Goal: Transaction & Acquisition: Book appointment/travel/reservation

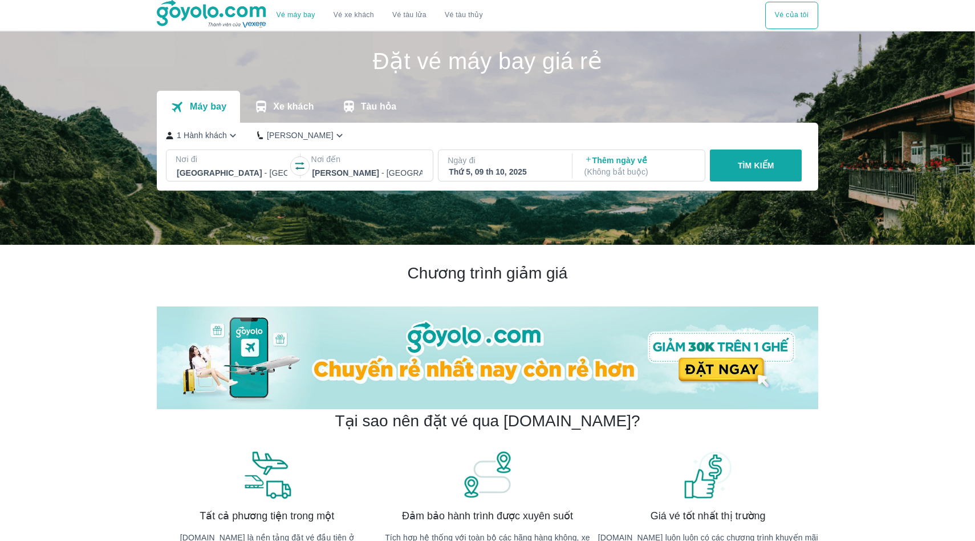
click at [302, 169] on icon "button" at bounding box center [299, 165] width 11 height 11
click at [350, 175] on div at bounding box center [367, 173] width 111 height 14
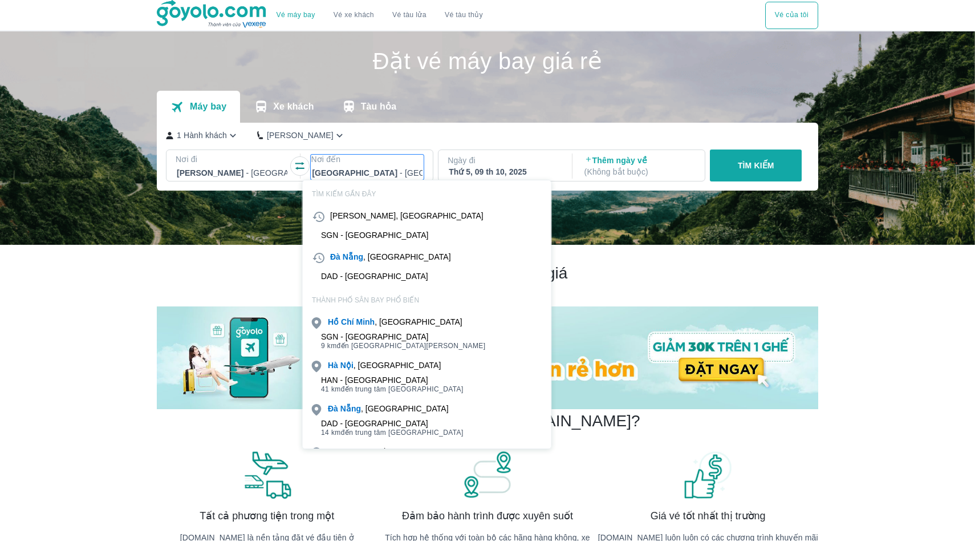
scroll to position [66, 0]
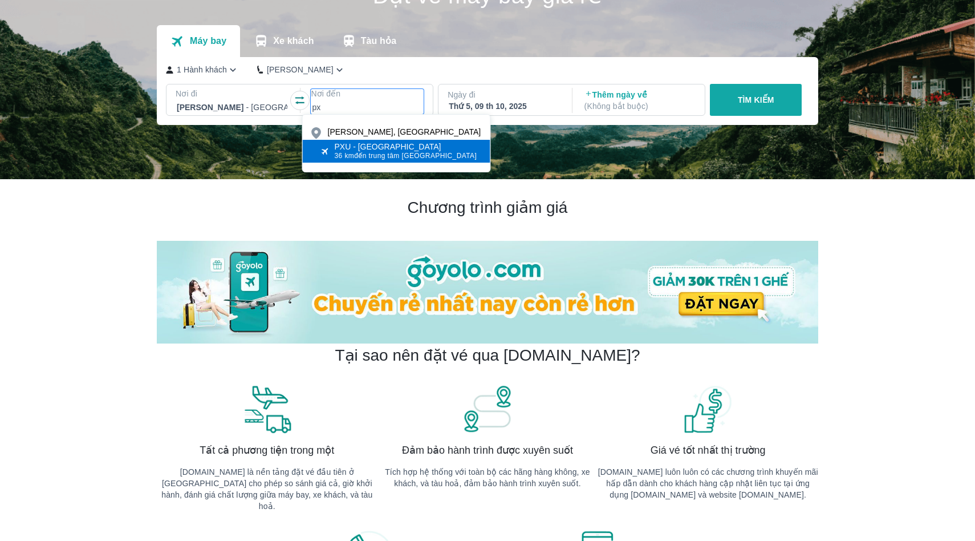
type input "px"
click at [379, 155] on span "36 km đến trung tâm [GEOGRAPHIC_DATA]" at bounding box center [406, 155] width 143 height 9
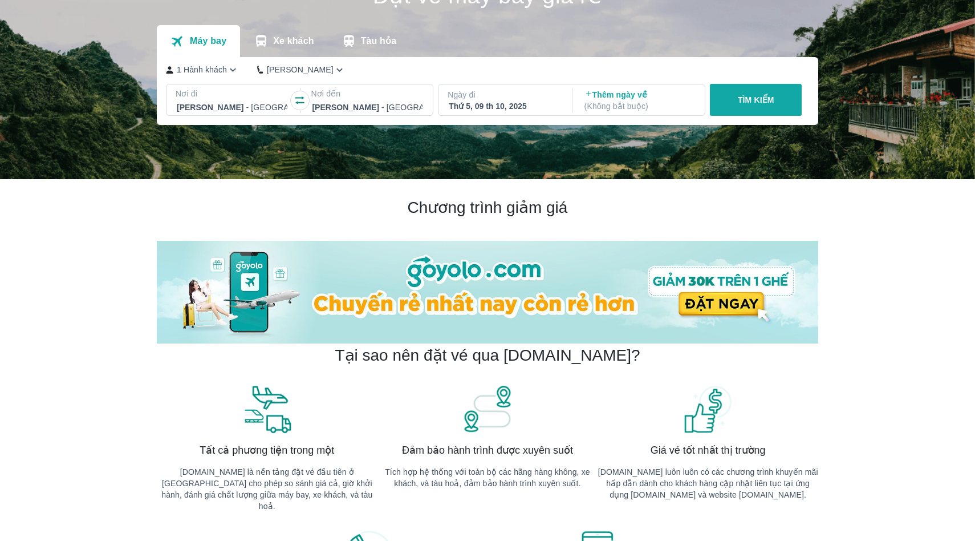
click at [302, 98] on icon "button" at bounding box center [299, 100] width 9 height 8
click at [508, 109] on div "Thứ 5, 09 th 10, 2025" at bounding box center [504, 105] width 111 height 11
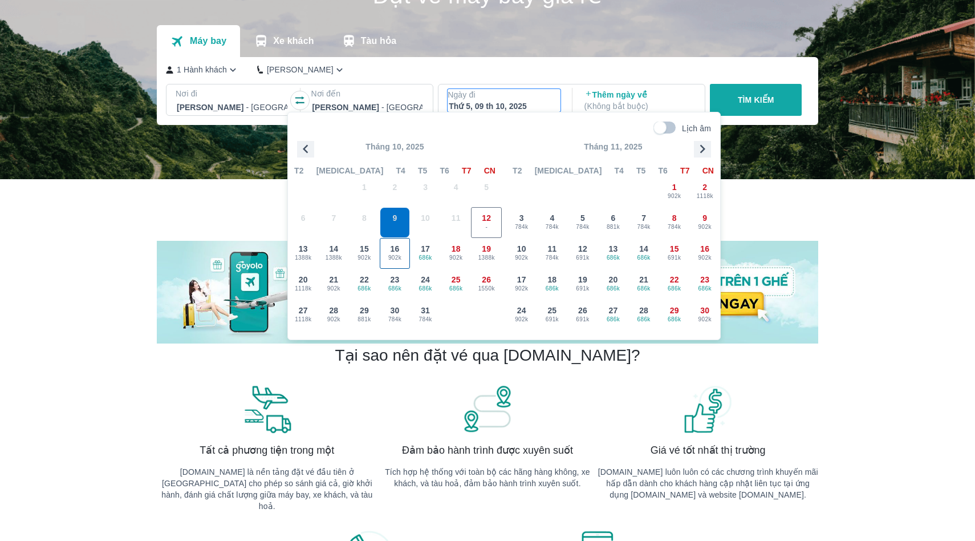
click at [388, 256] on span "902k" at bounding box center [395, 257] width 30 height 9
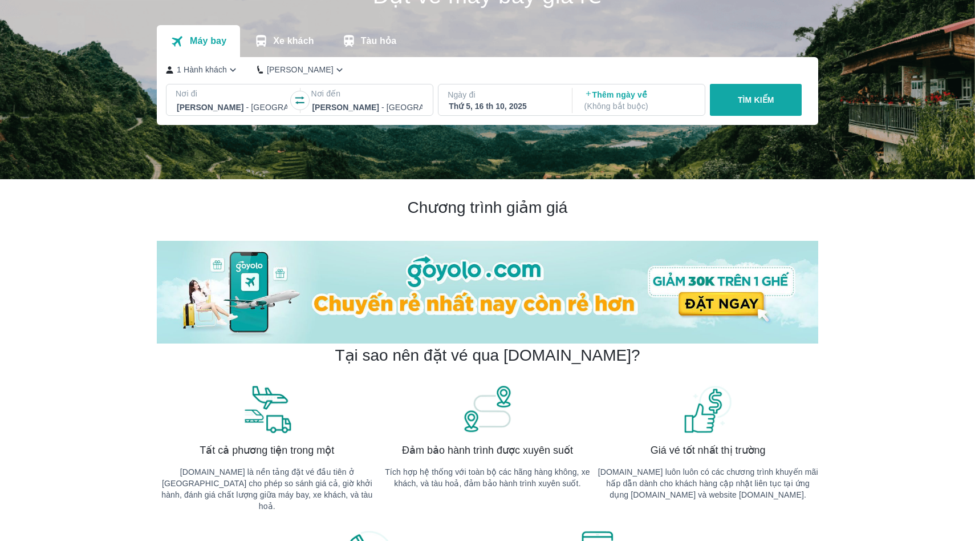
click at [751, 96] on p "TÌM KIẾM" at bounding box center [756, 99] width 37 height 11
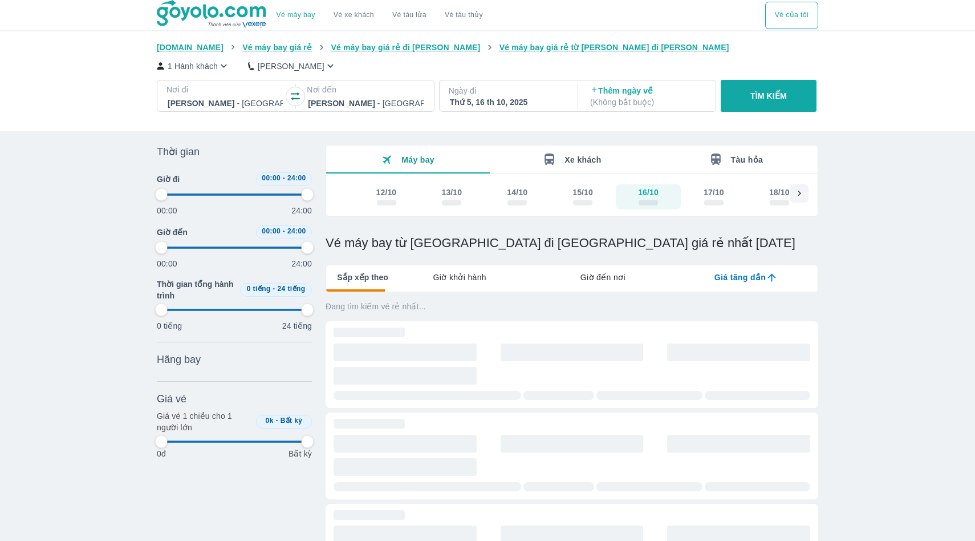
type input "97.9166666666667"
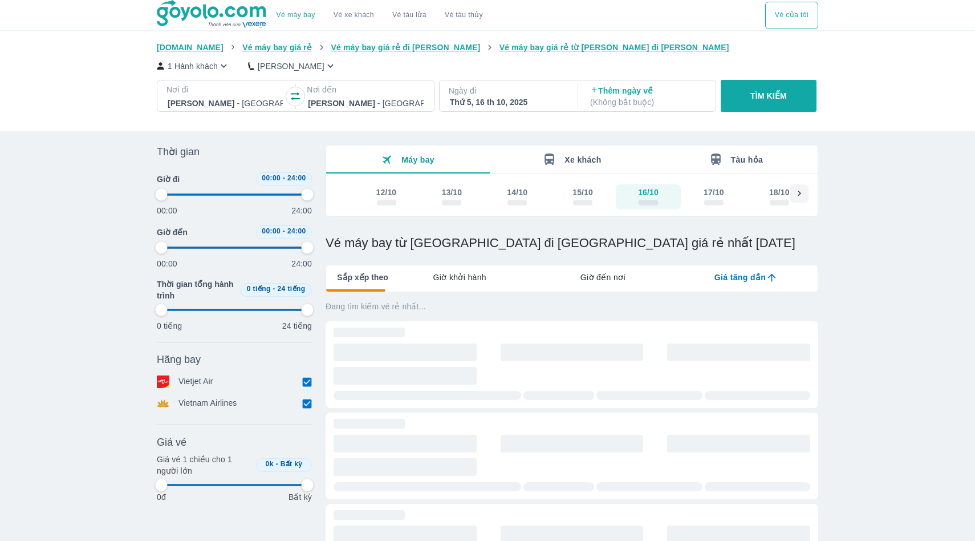
type input "97.9166666666667"
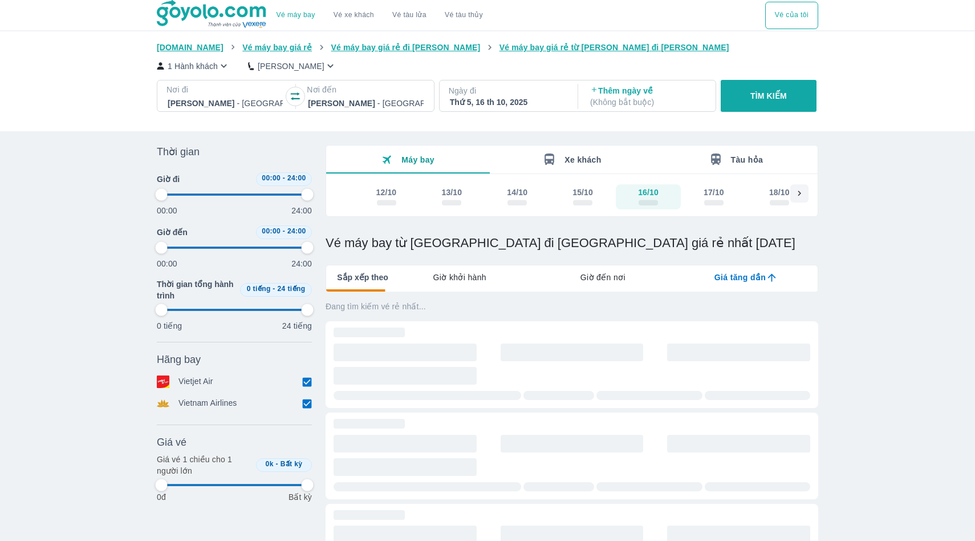
type input "97.9166666666667"
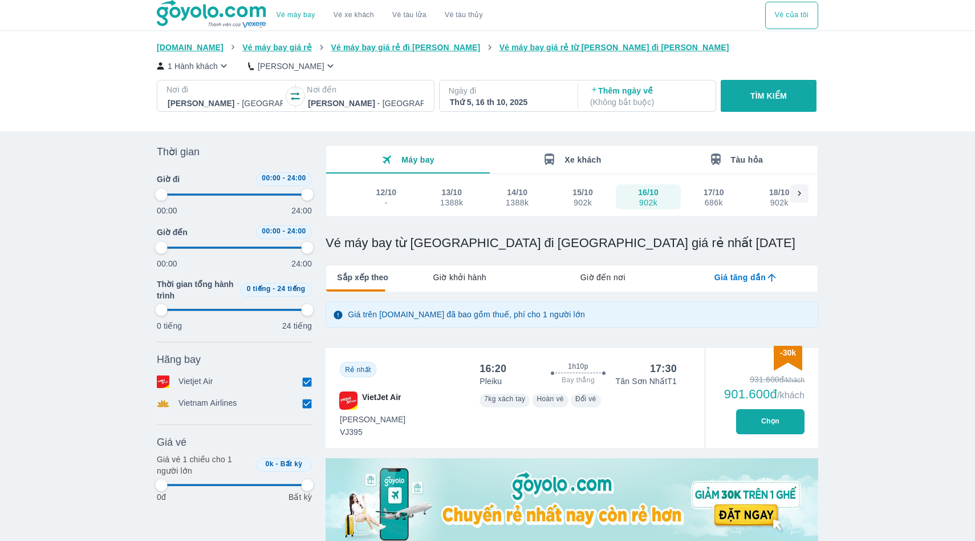
type input "97.9166666666667"
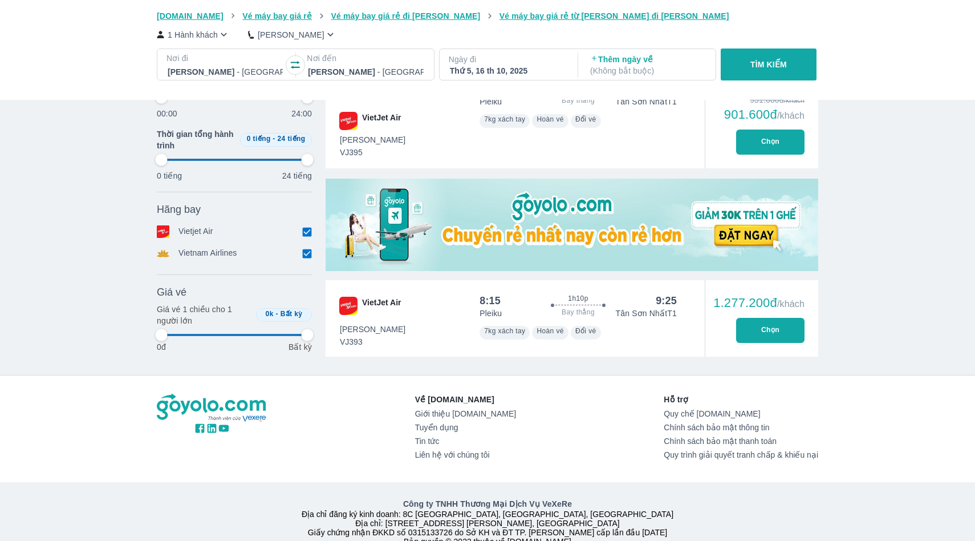
scroll to position [311, 0]
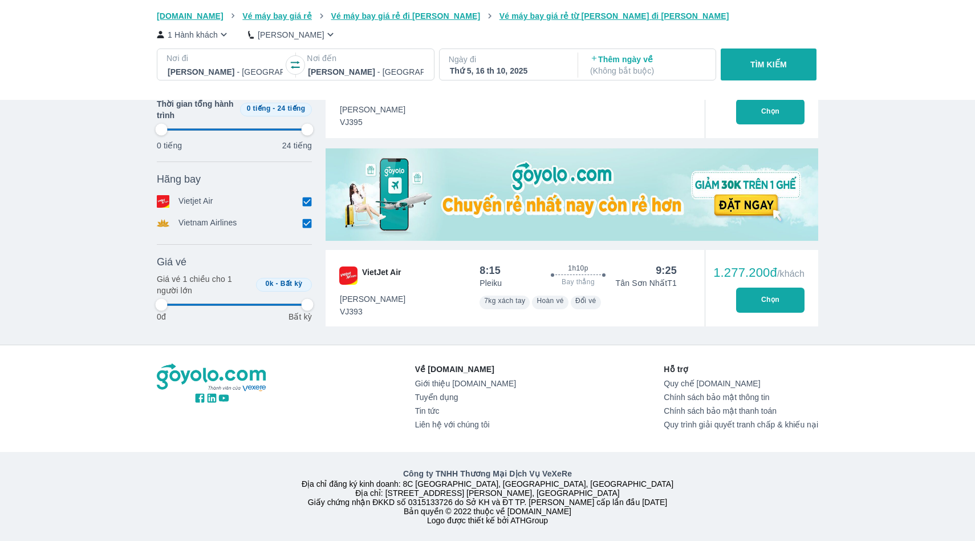
type input "97.9166666666667"
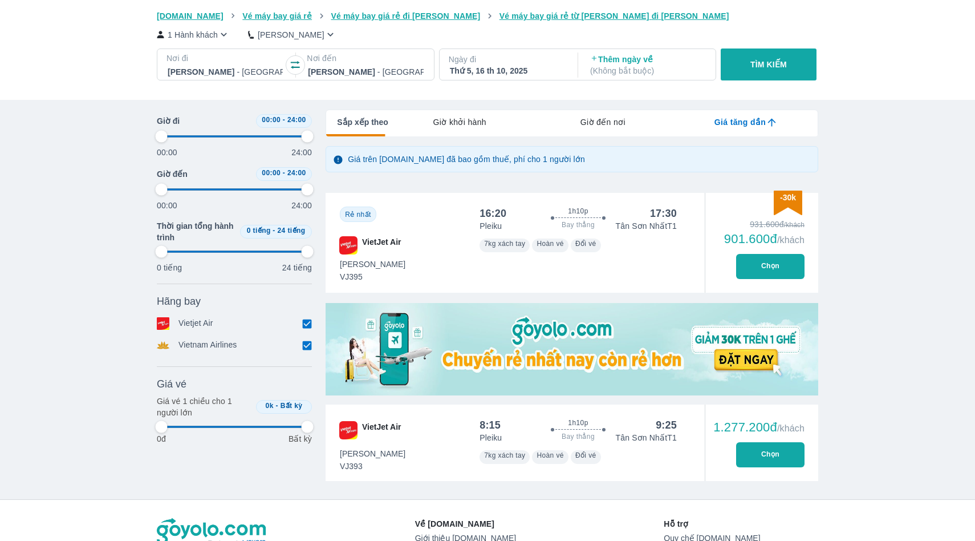
type input "97.9166666666667"
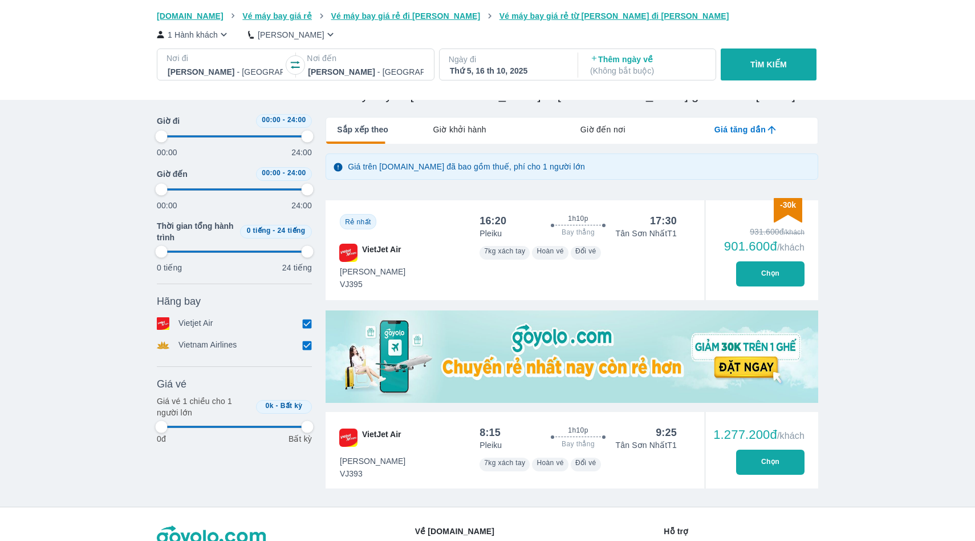
scroll to position [0, 0]
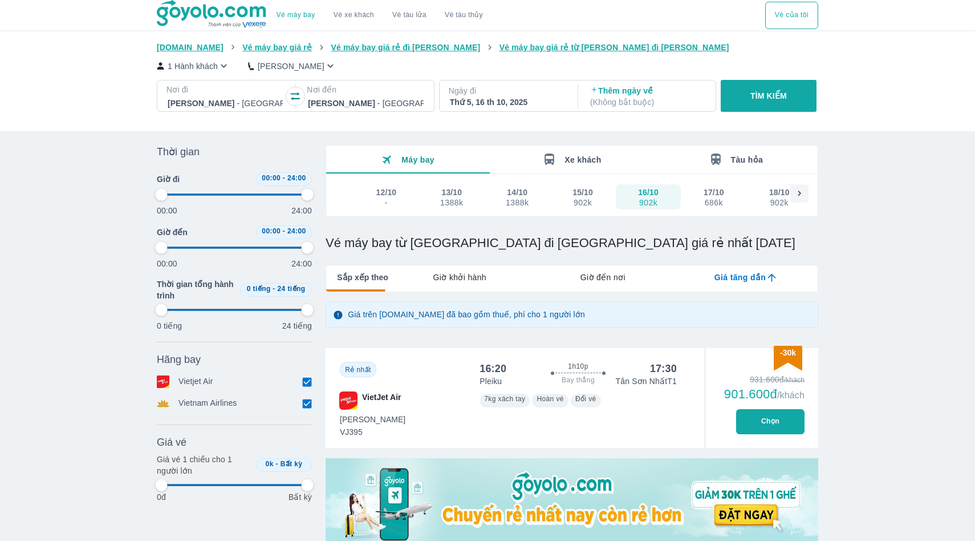
type input "97.9166666666667"
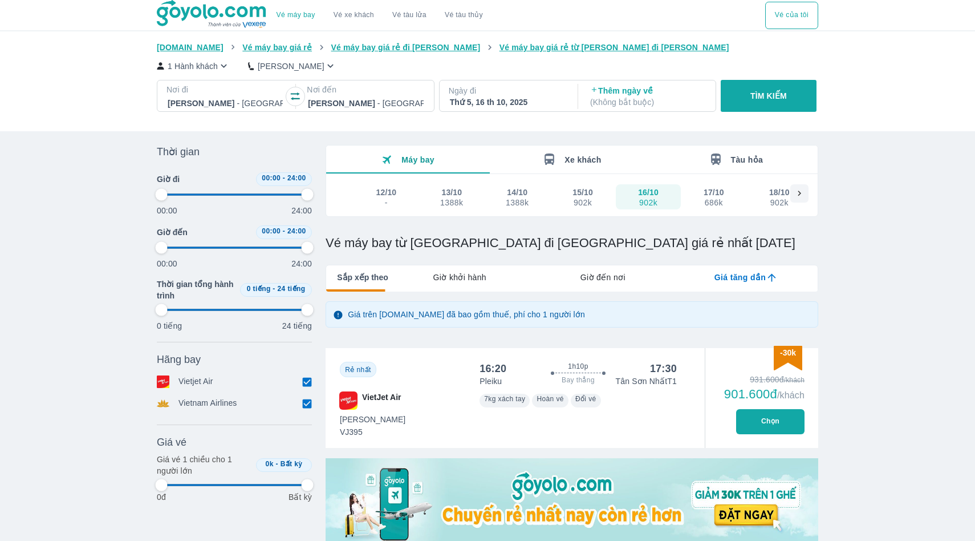
type input "97.9166666666667"
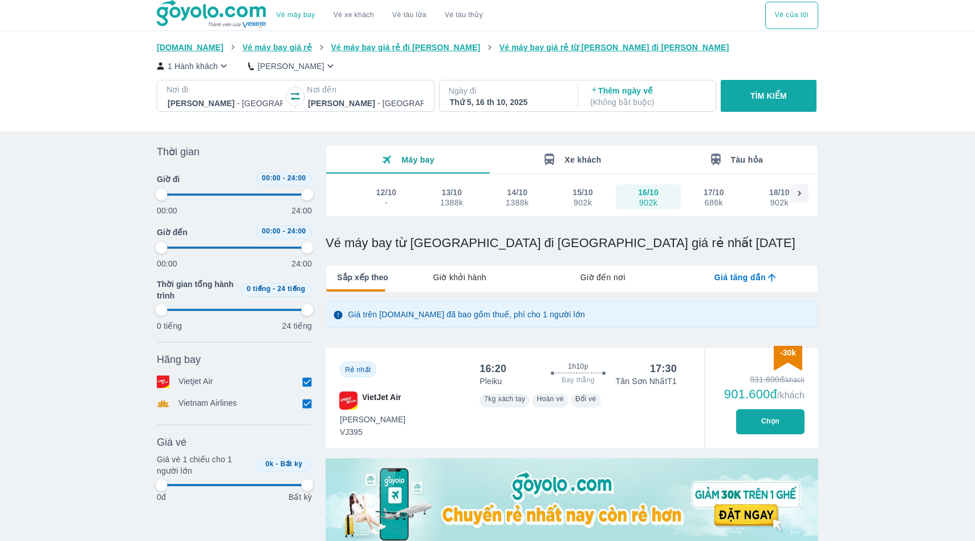
type input "97.9166666666667"
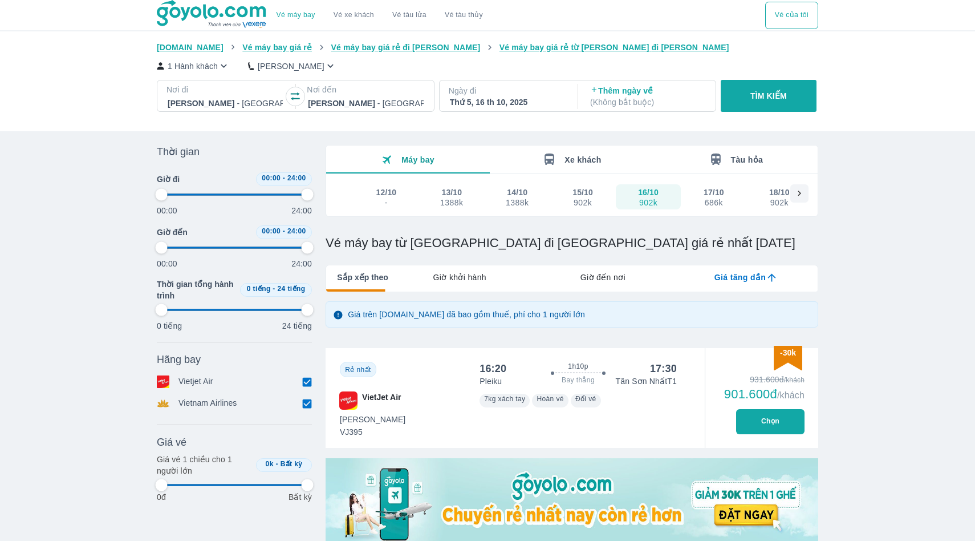
type input "97.9166666666667"
click at [581, 195] on div "15/10" at bounding box center [583, 192] width 21 height 11
type input "97.9166666666667"
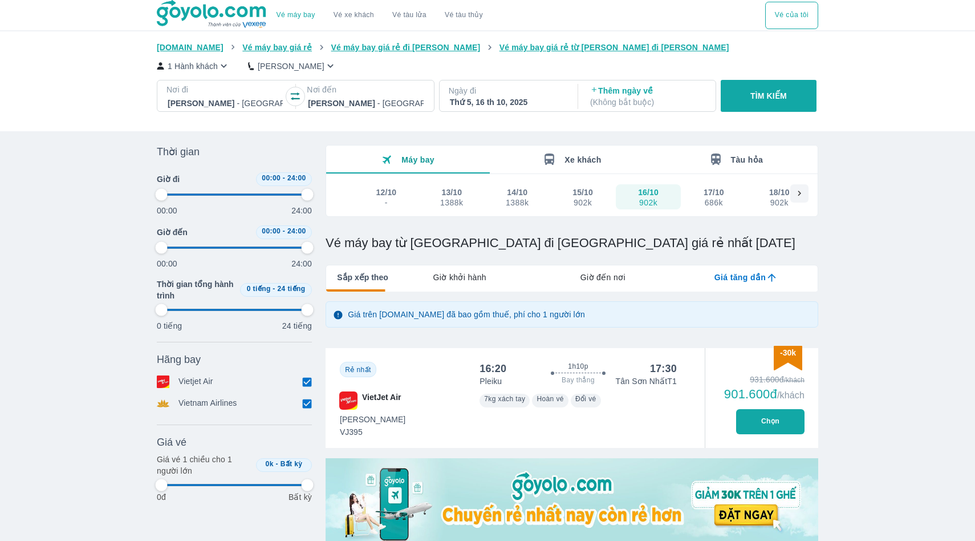
type input "97.9166666666667"
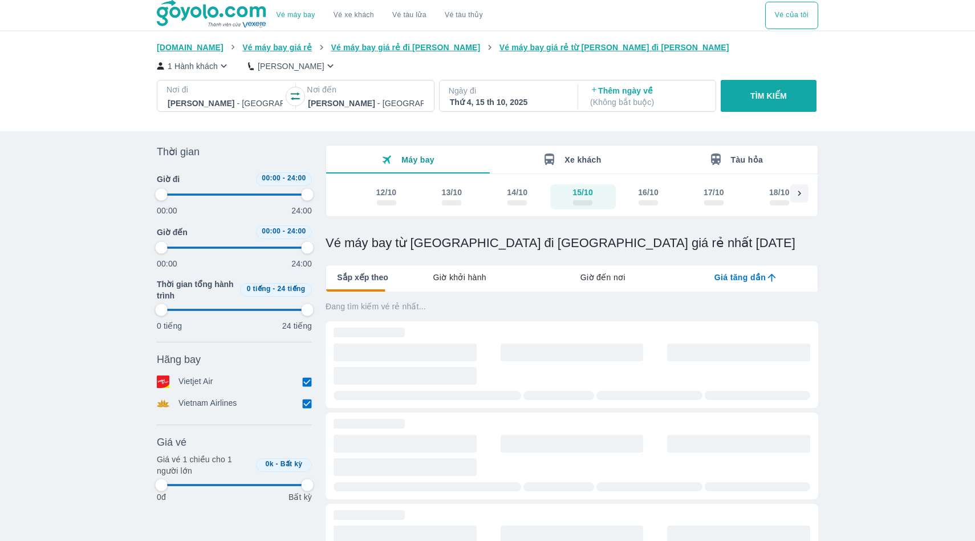
type input "97.9166666666667"
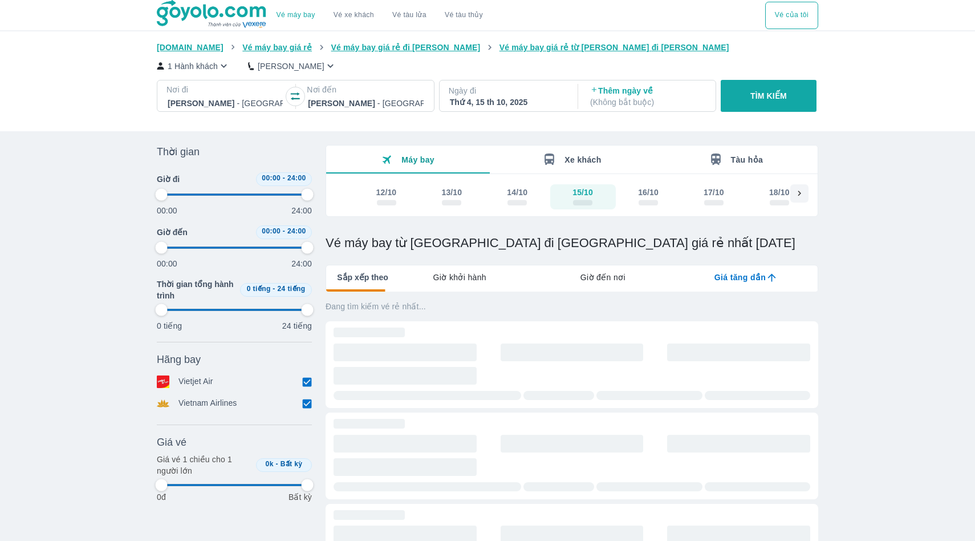
type input "97.9166666666667"
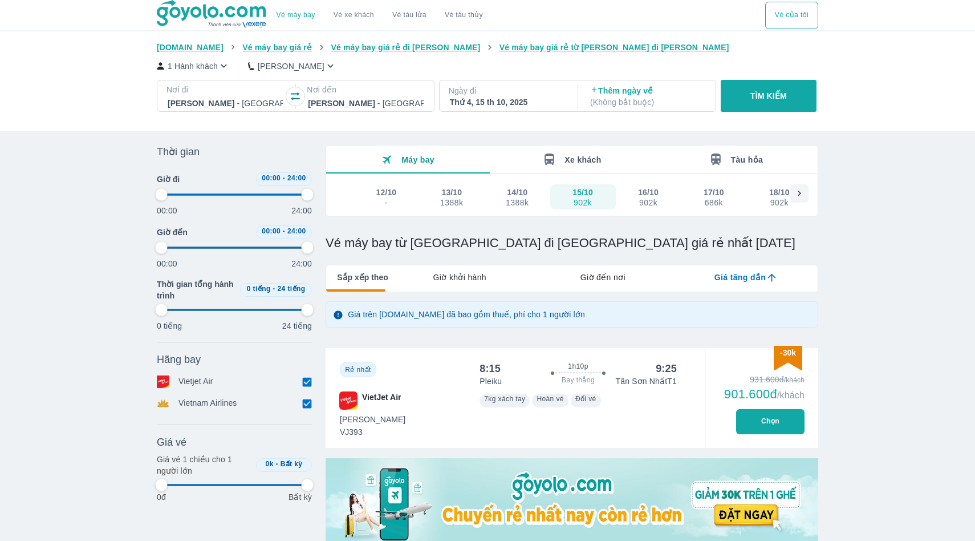
type input "97.9166666666667"
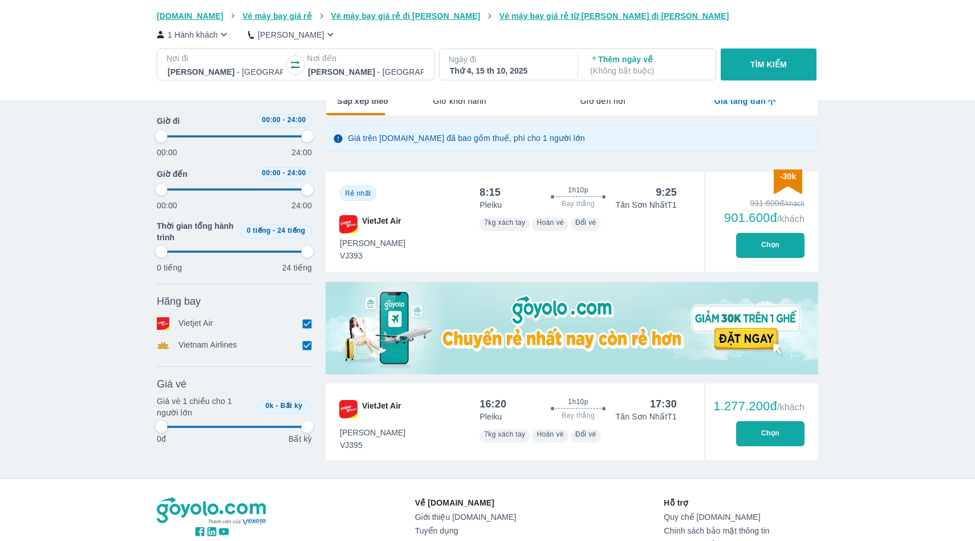
type input "97.9166666666667"
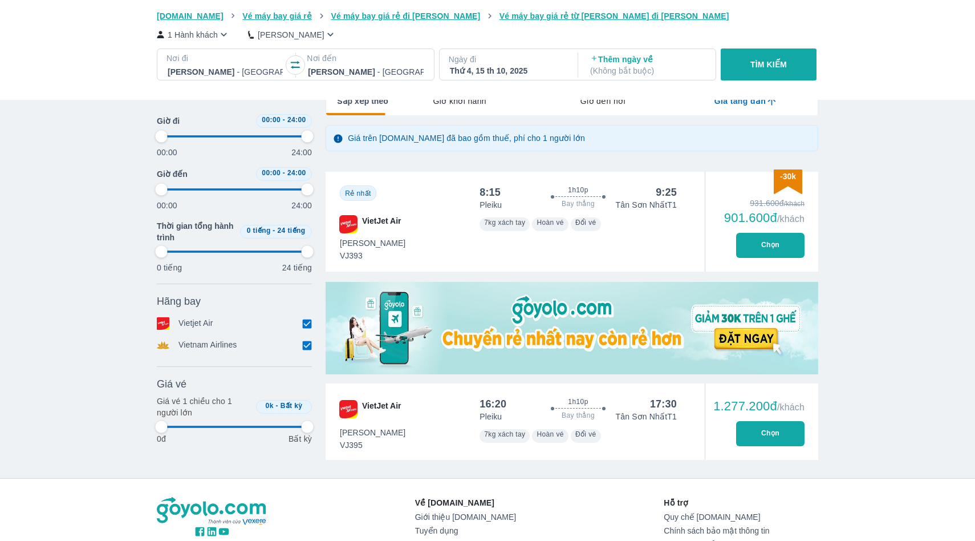
type input "97.9166666666667"
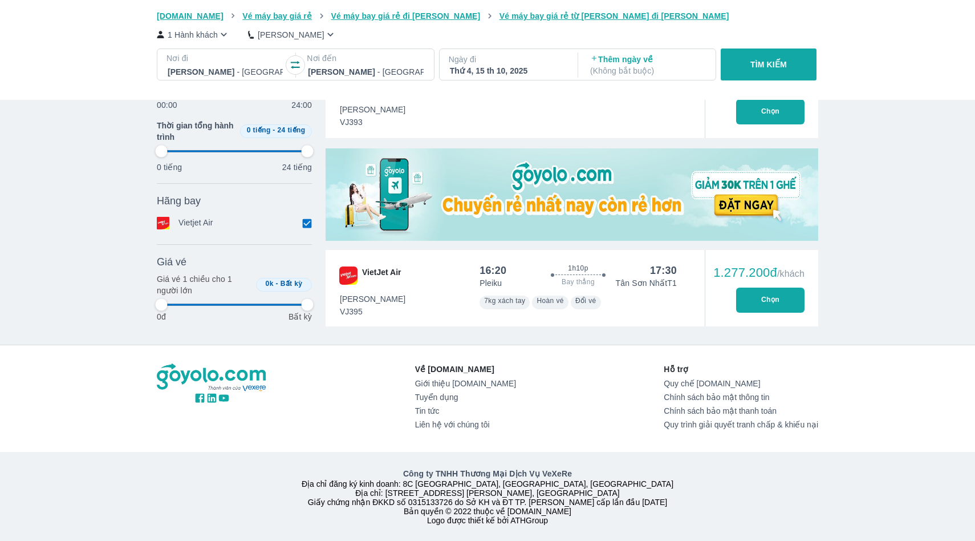
type input "97.9166666666667"
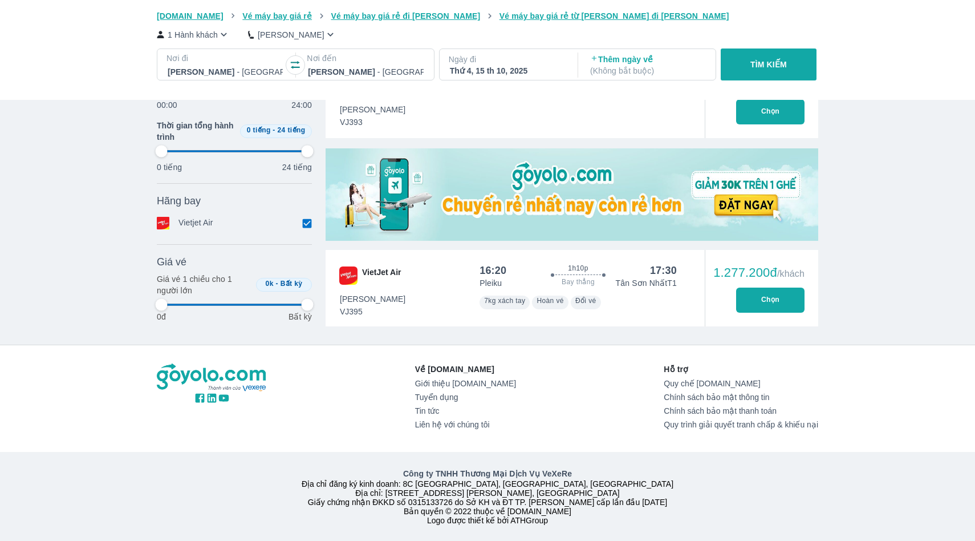
type input "97.9166666666667"
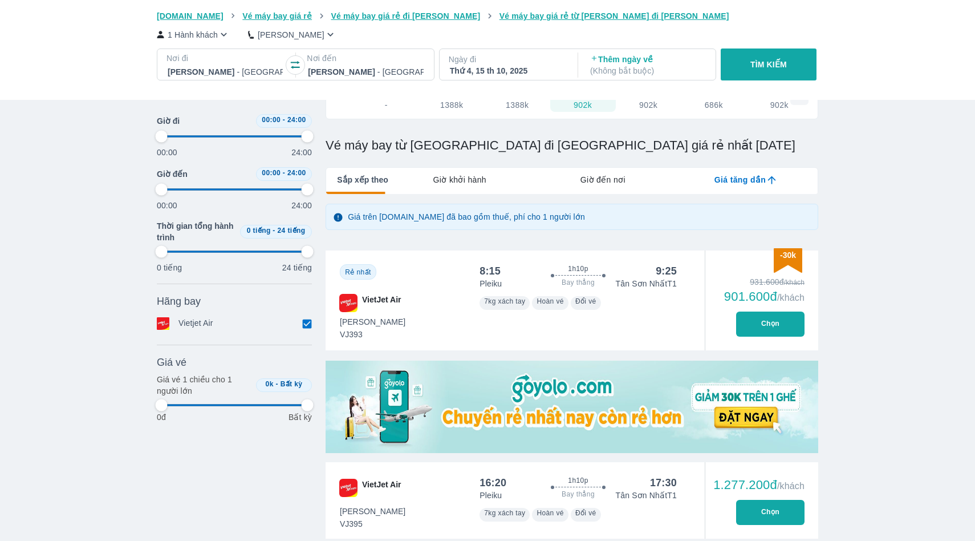
scroll to position [86, 0]
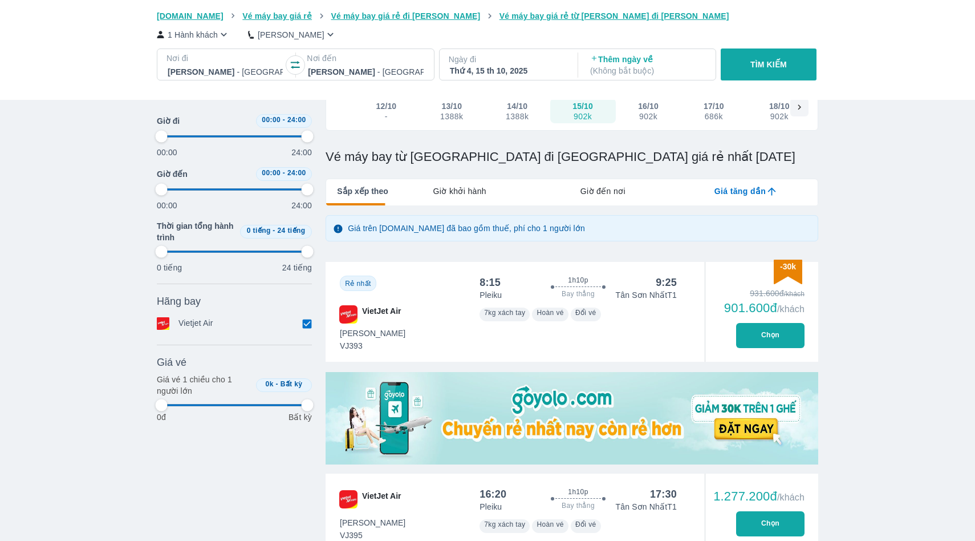
type input "97.9166666666667"
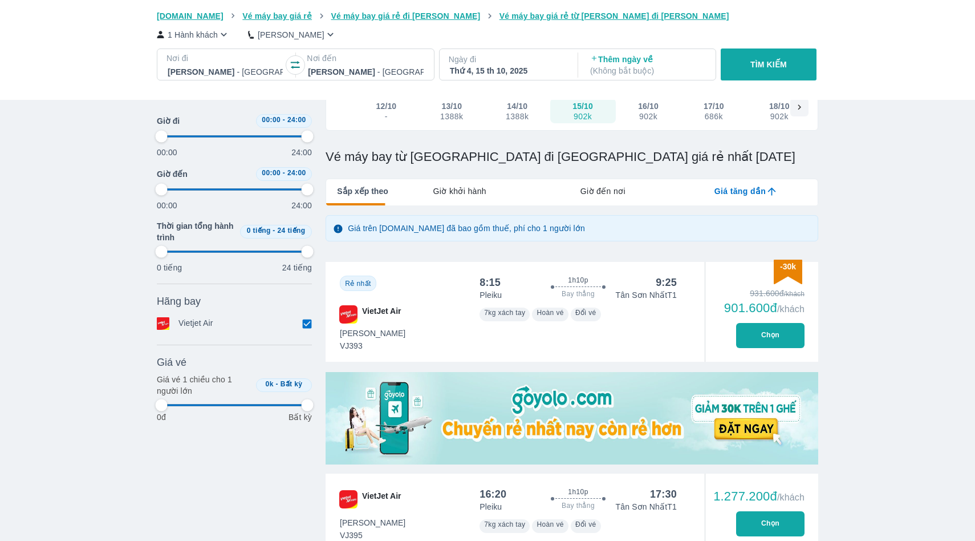
type input "97.9166666666667"
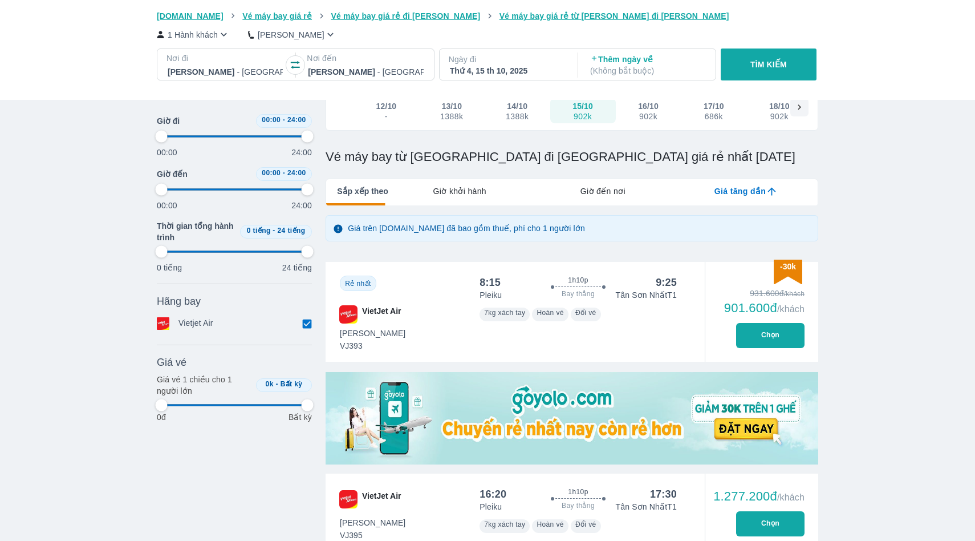
type input "97.9166666666667"
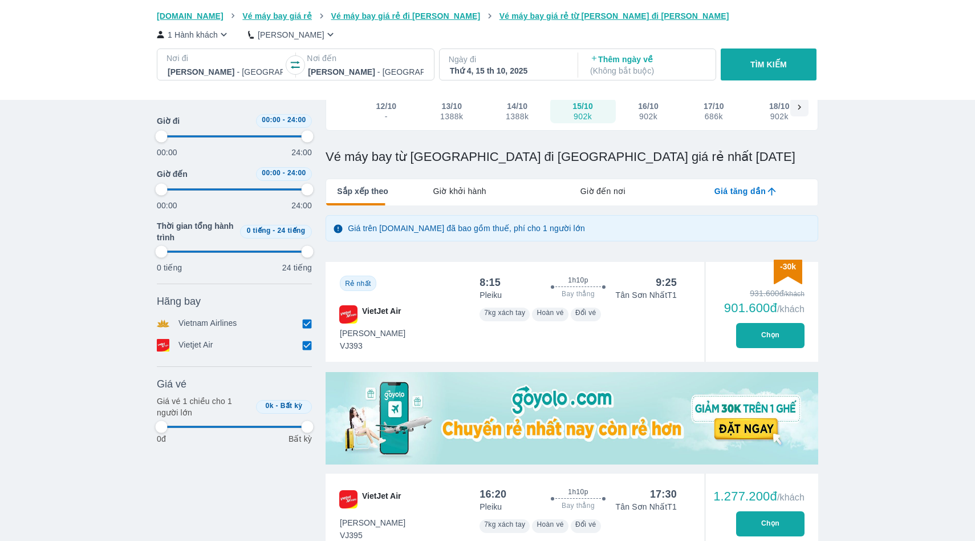
type input "97.9166666666667"
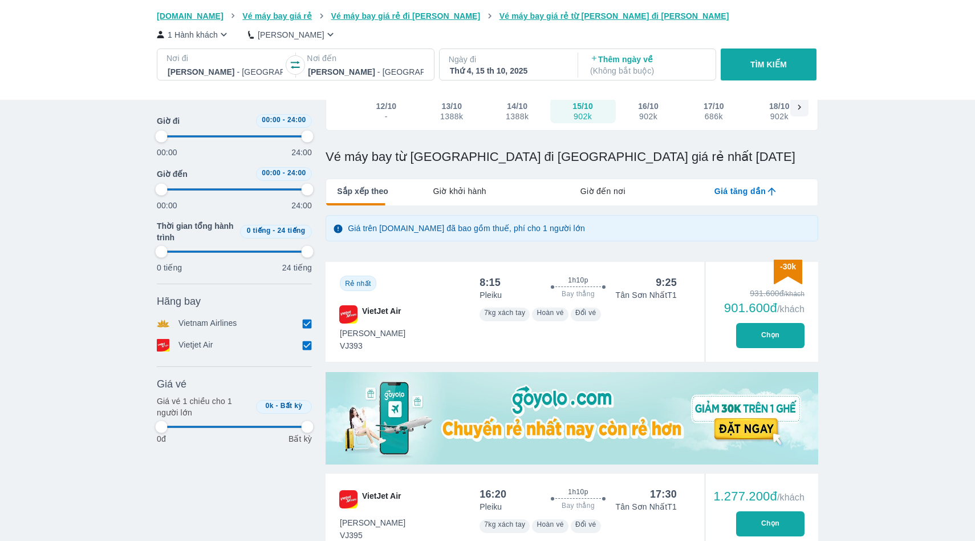
type input "97.9166666666667"
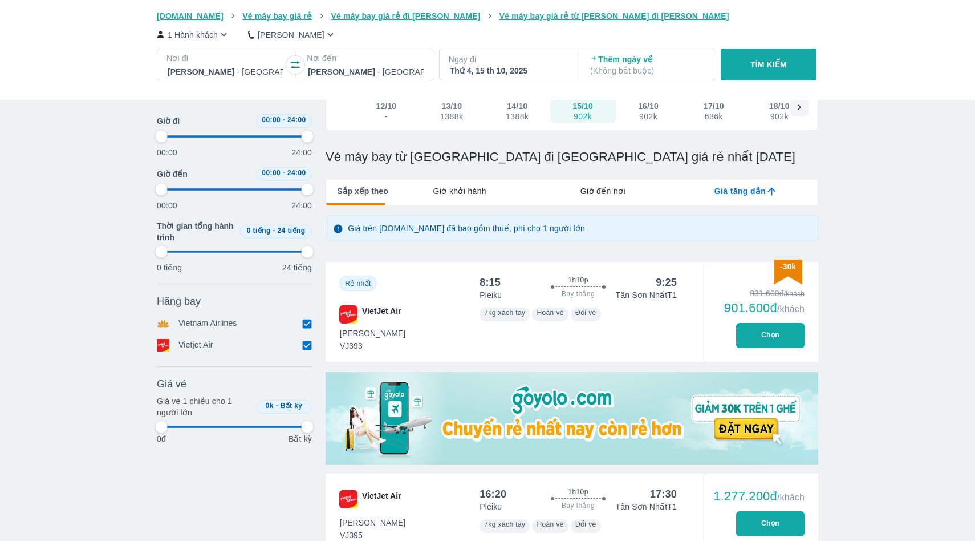
type input "97.9166666666667"
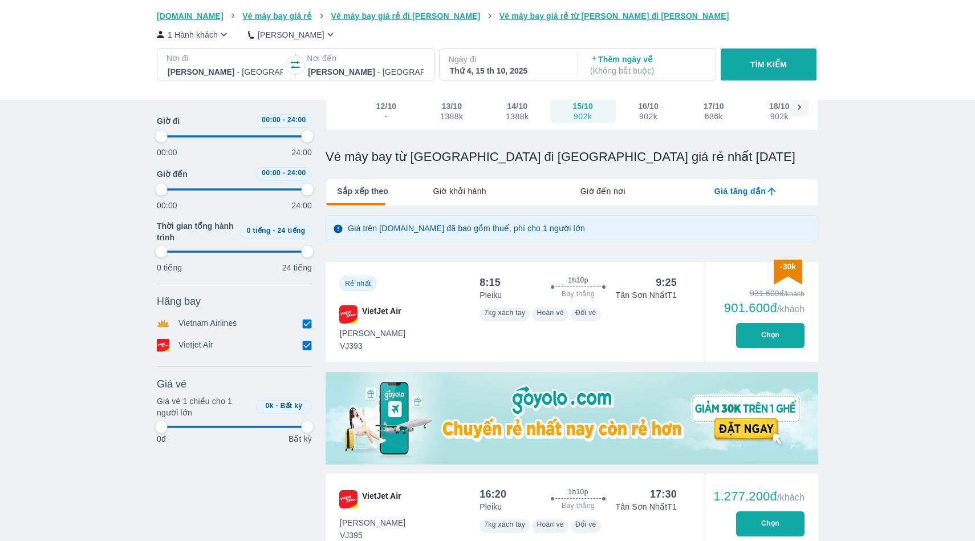
type input "97.9166666666667"
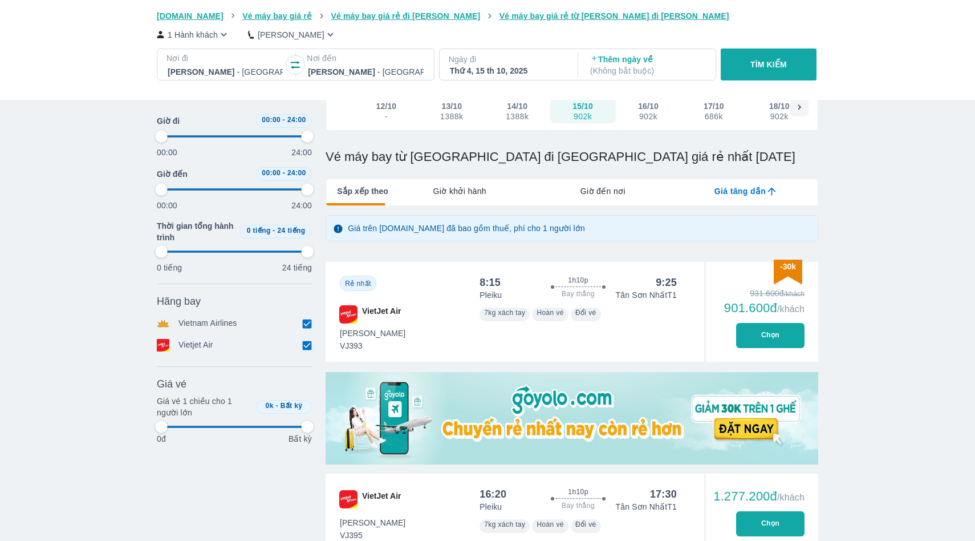
type input "97.9166666666667"
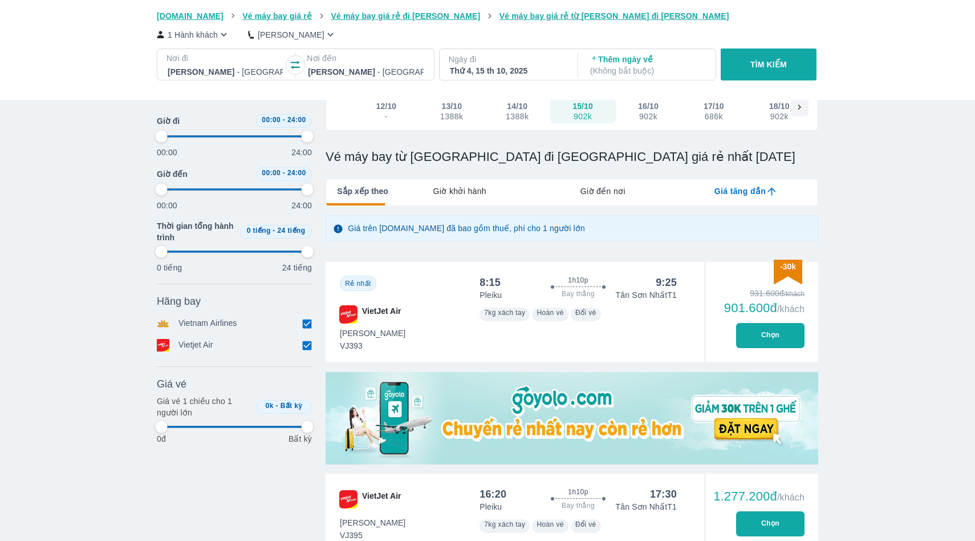
type input "97.9166666666667"
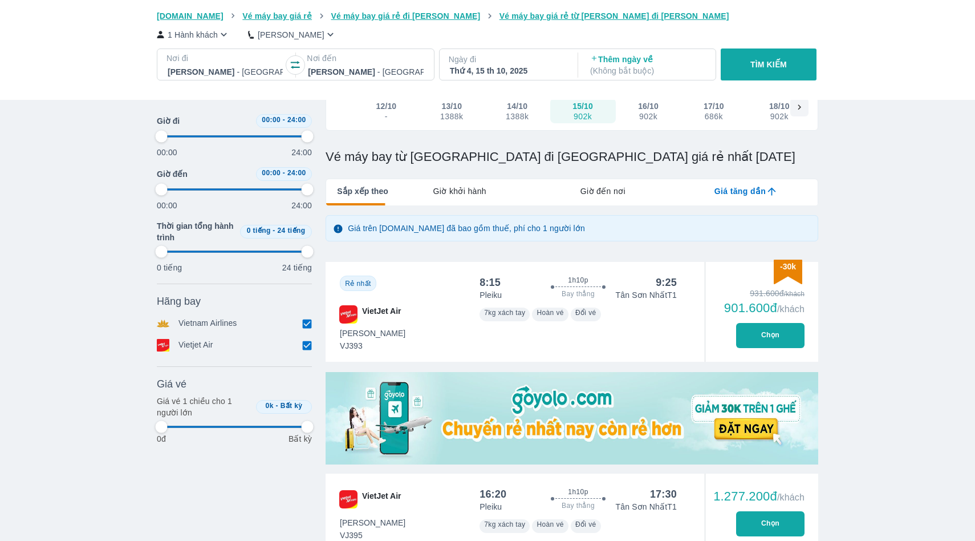
type input "97.9166666666667"
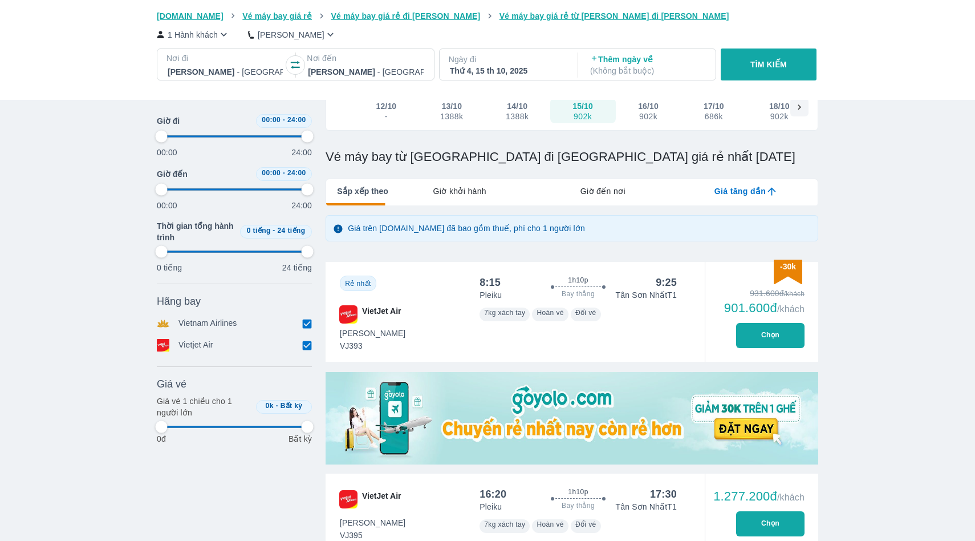
type input "97.9166666666667"
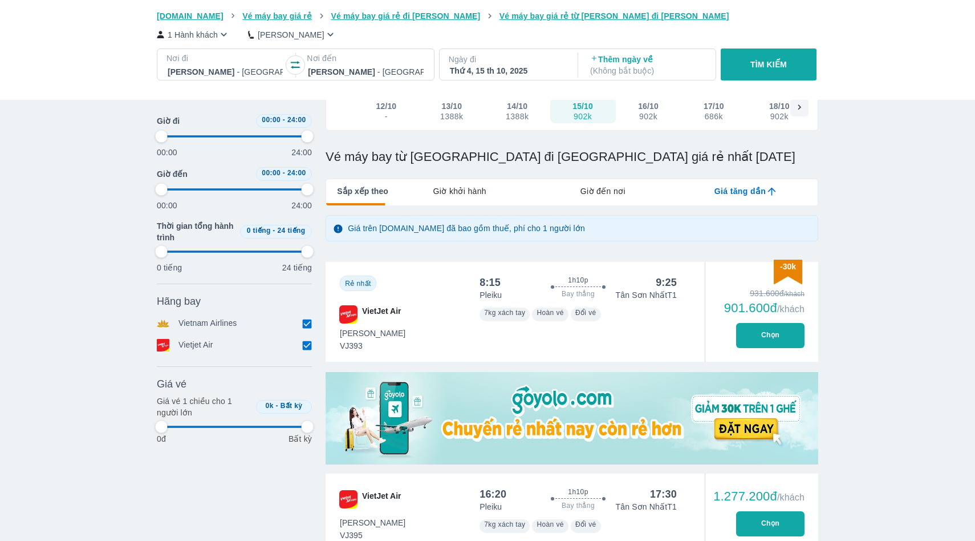
type input "97.9166666666667"
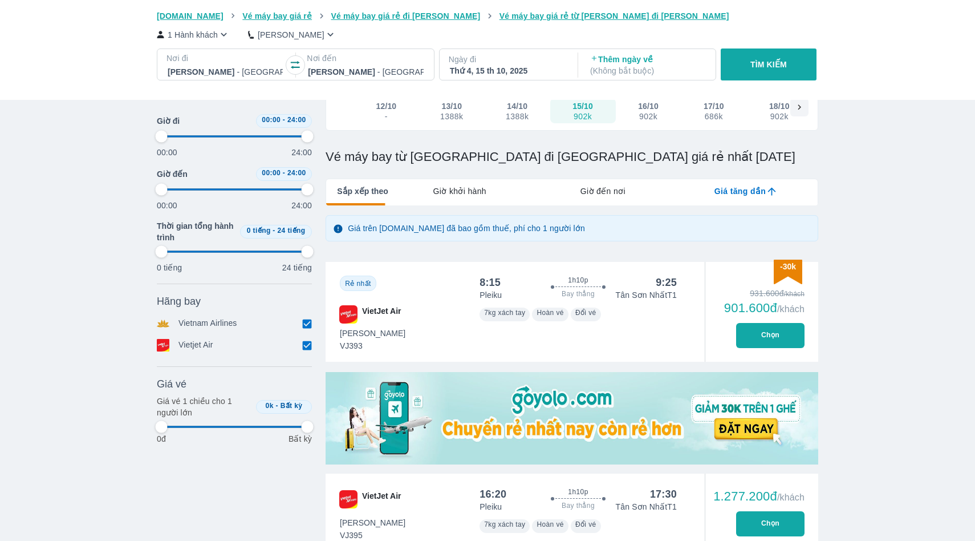
type input "97.9166666666667"
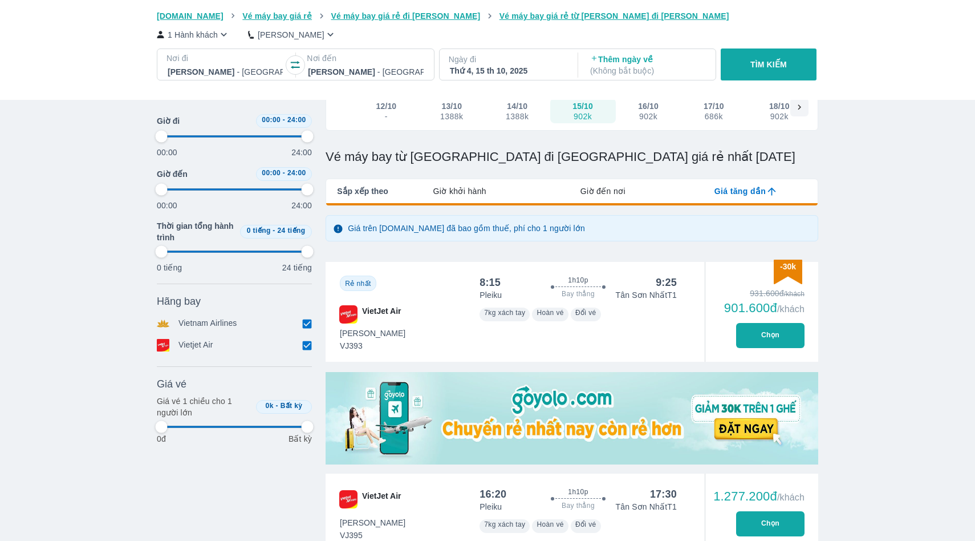
type input "97.9166666666667"
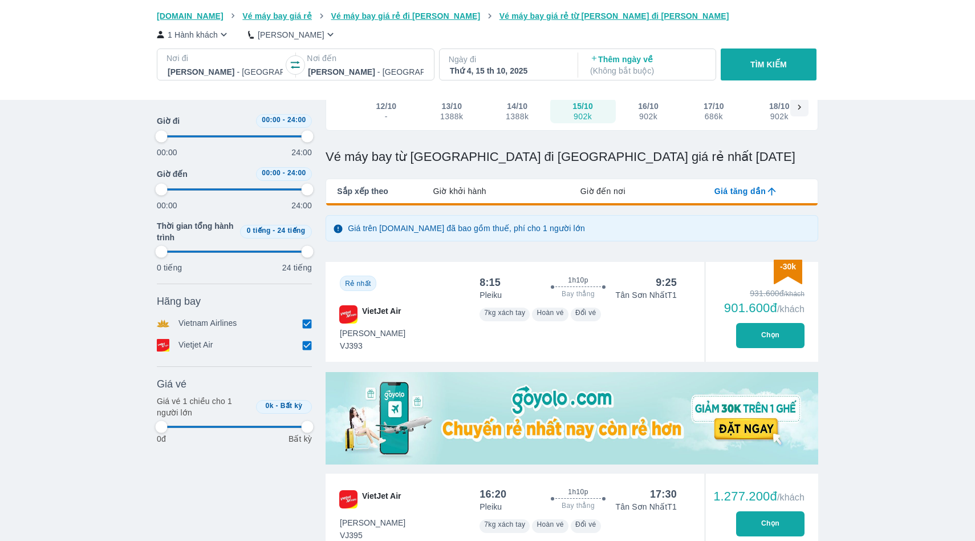
type input "97.9166666666667"
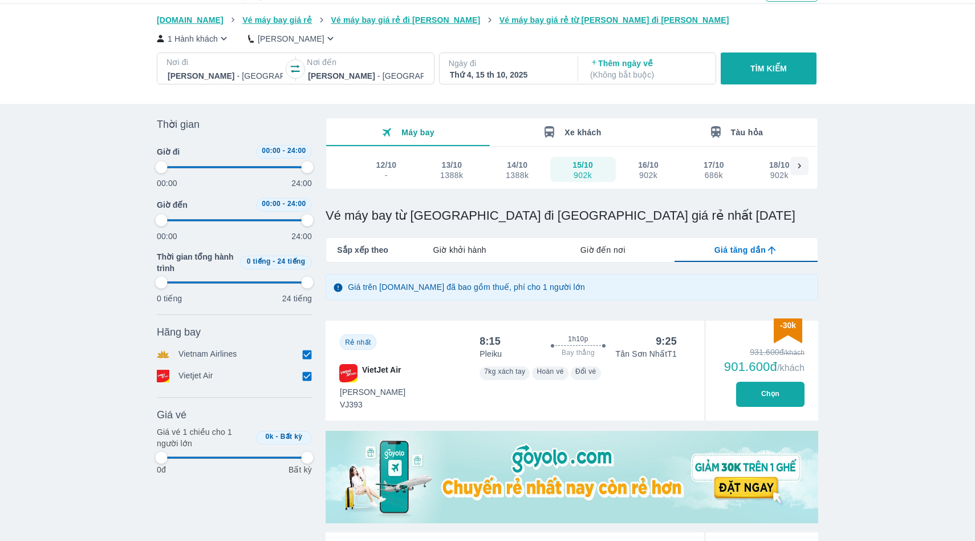
scroll to position [0, 0]
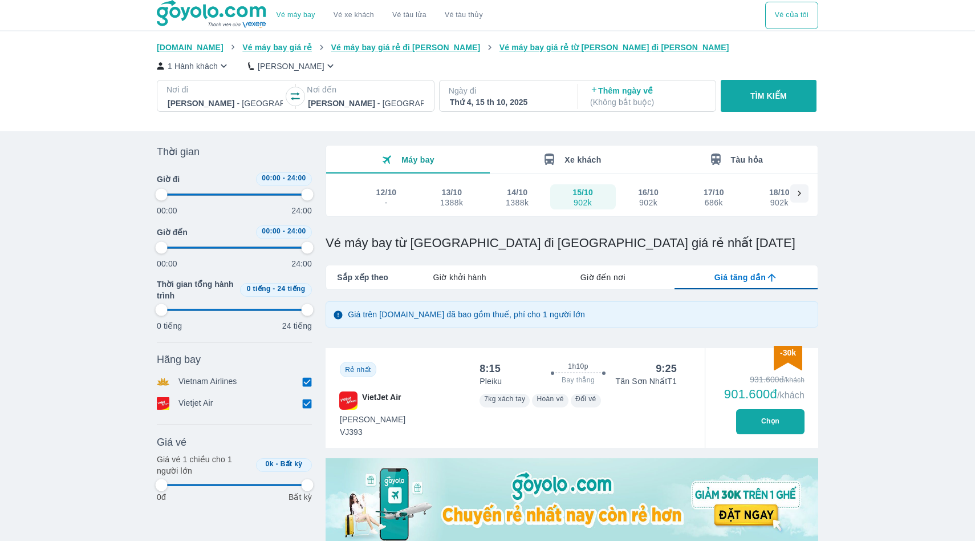
click at [640, 202] on div "902k" at bounding box center [648, 202] width 19 height 9
type input "97.9166666666667"
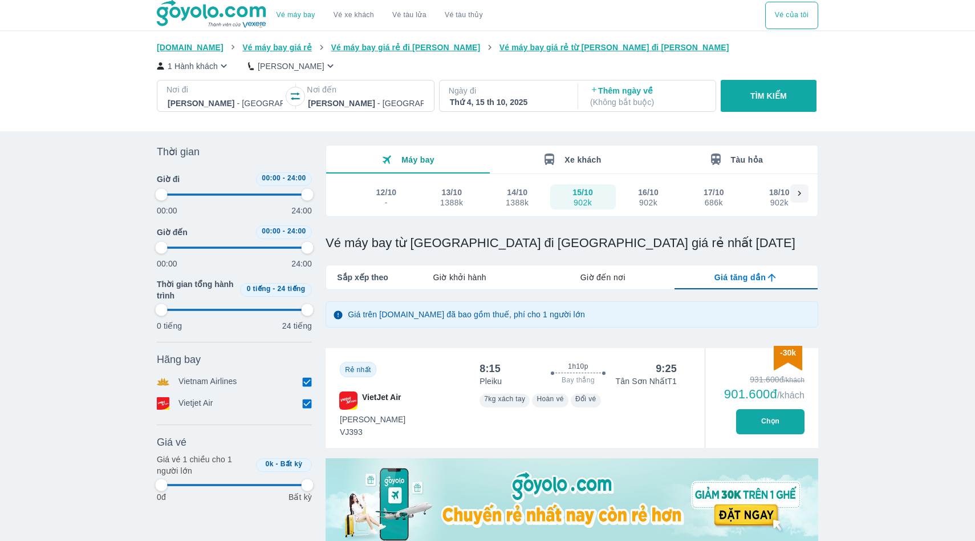
type input "97.9166666666667"
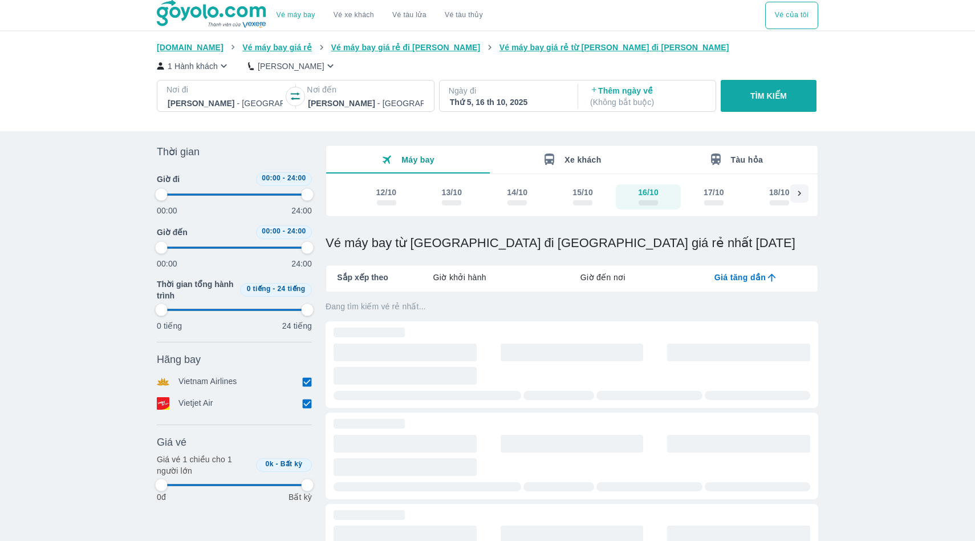
type input "97.9166666666667"
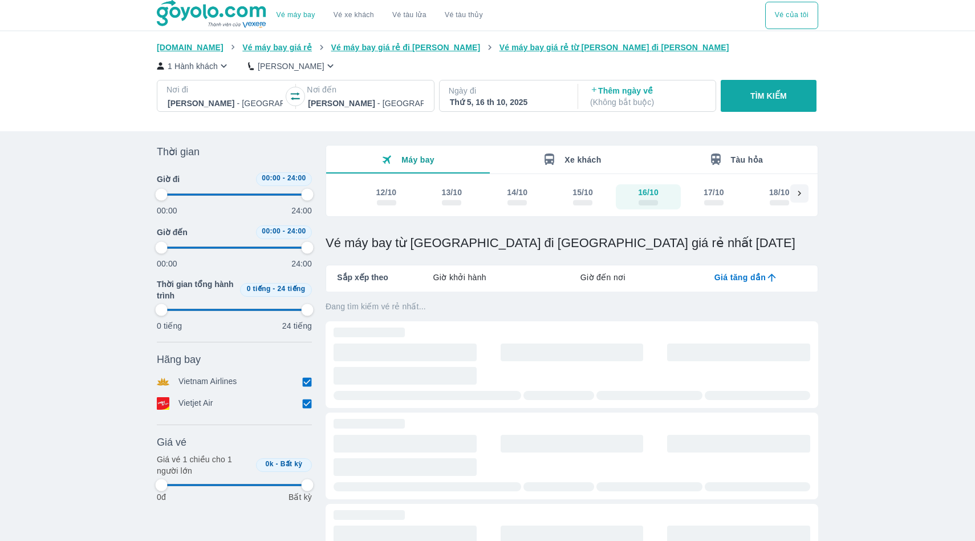
type input "97.9166666666667"
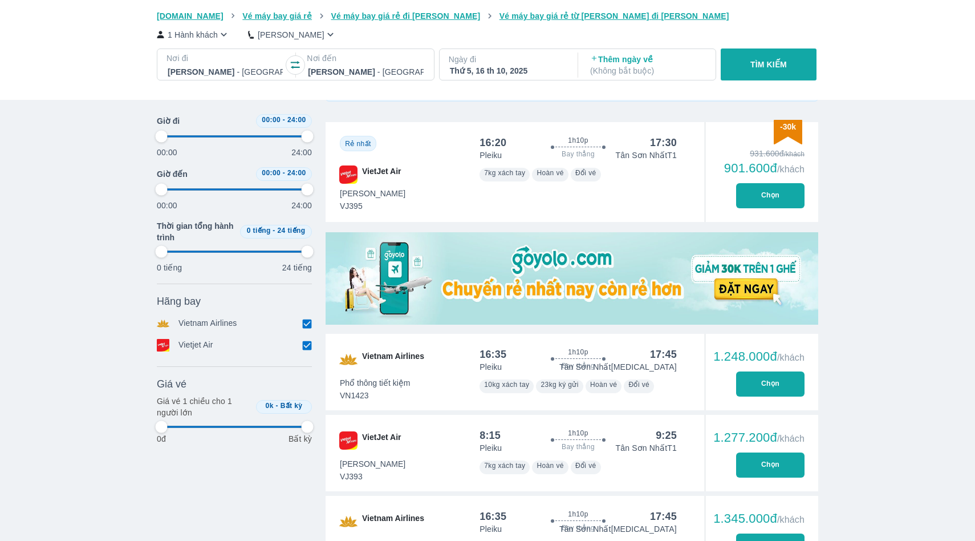
scroll to position [226, 0]
type input "97.9166666666667"
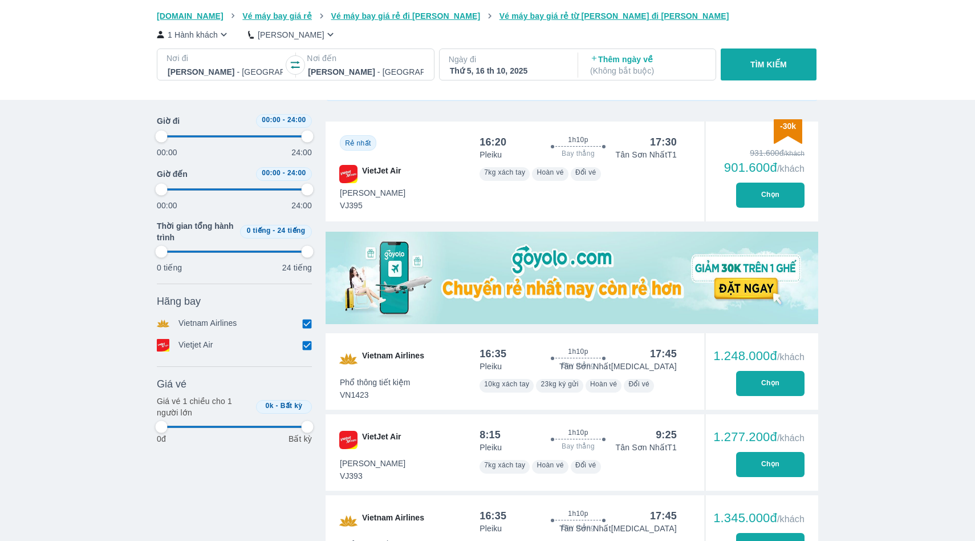
type input "97.9166666666667"
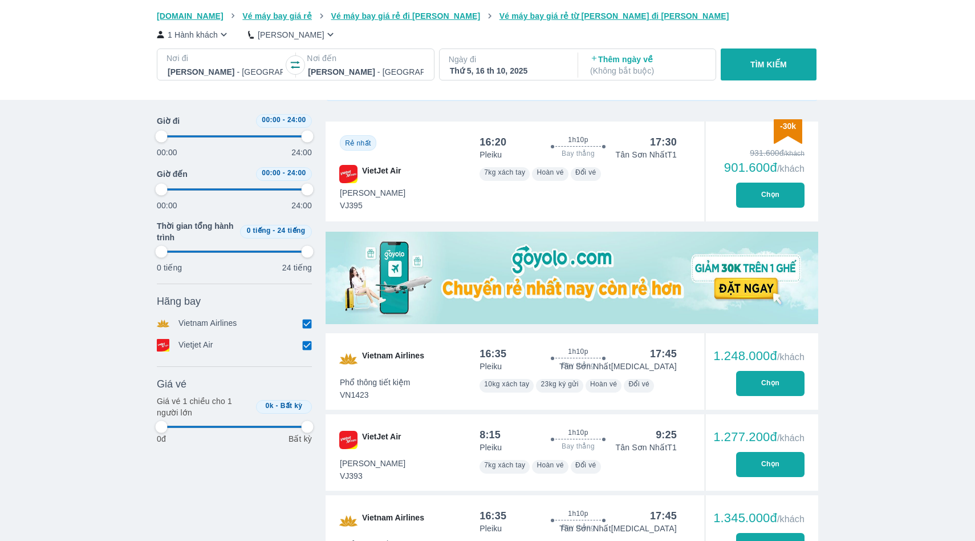
type input "97.9166666666667"
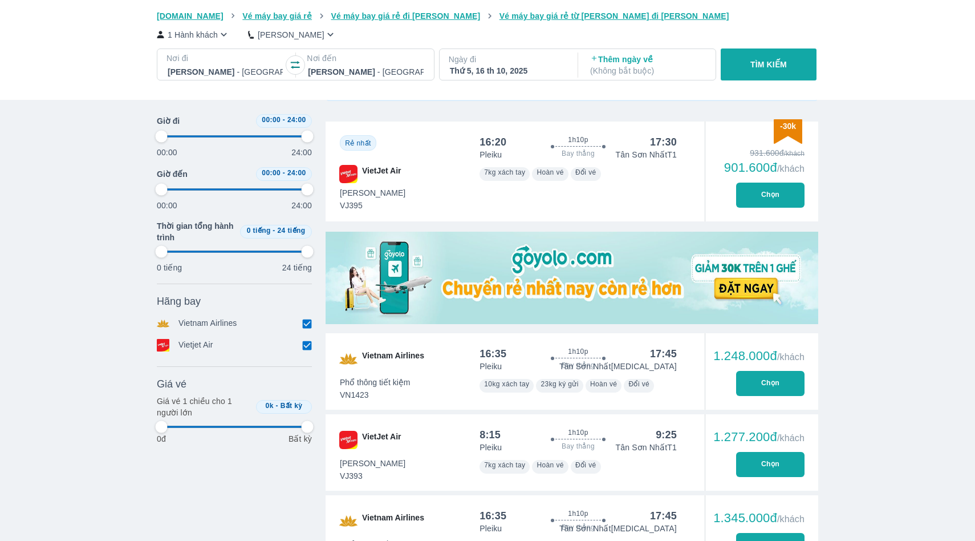
type input "97.9166666666667"
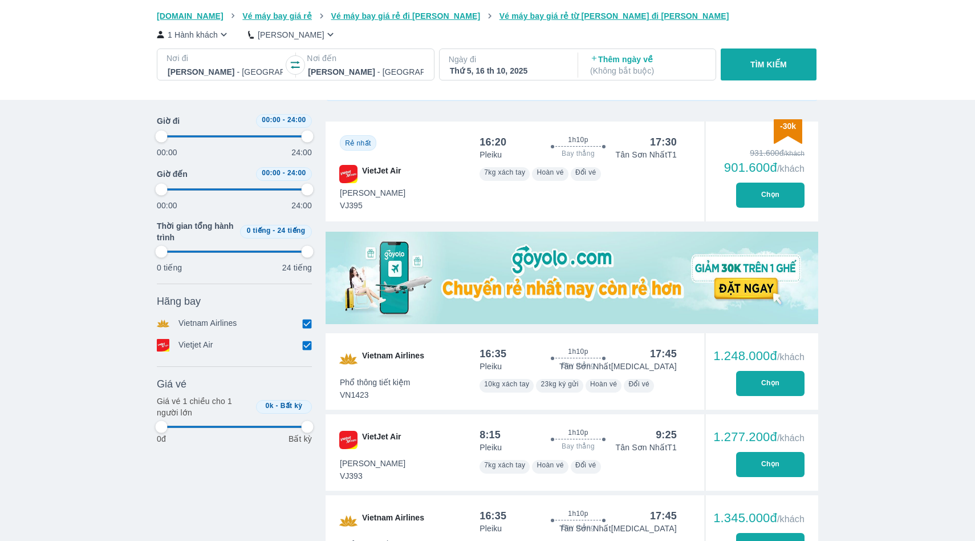
type input "97.9166666666667"
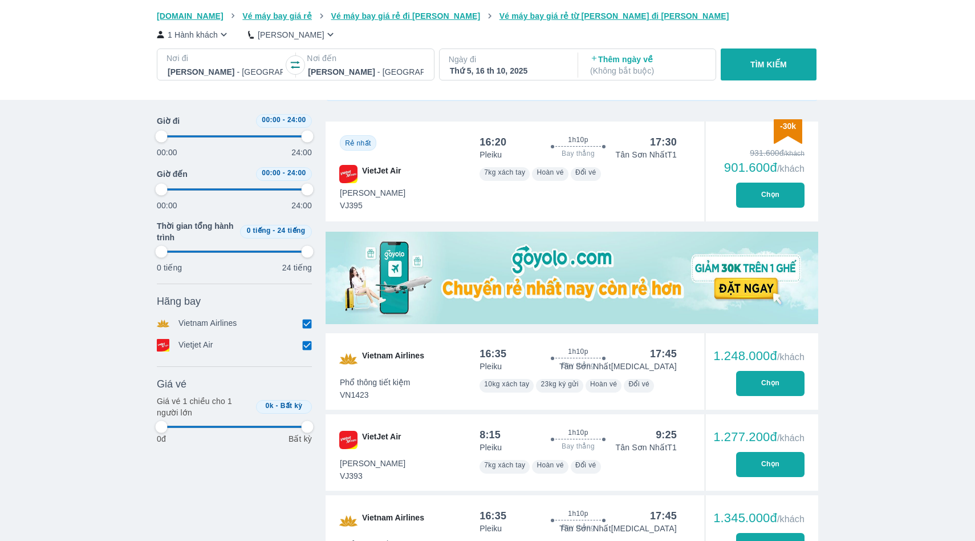
type input "97.9166666666667"
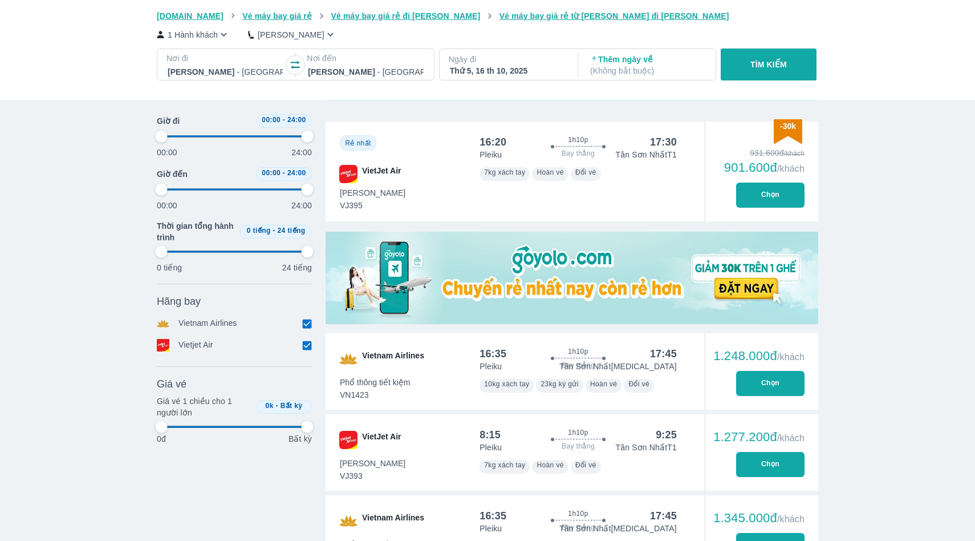
type input "97.9166666666667"
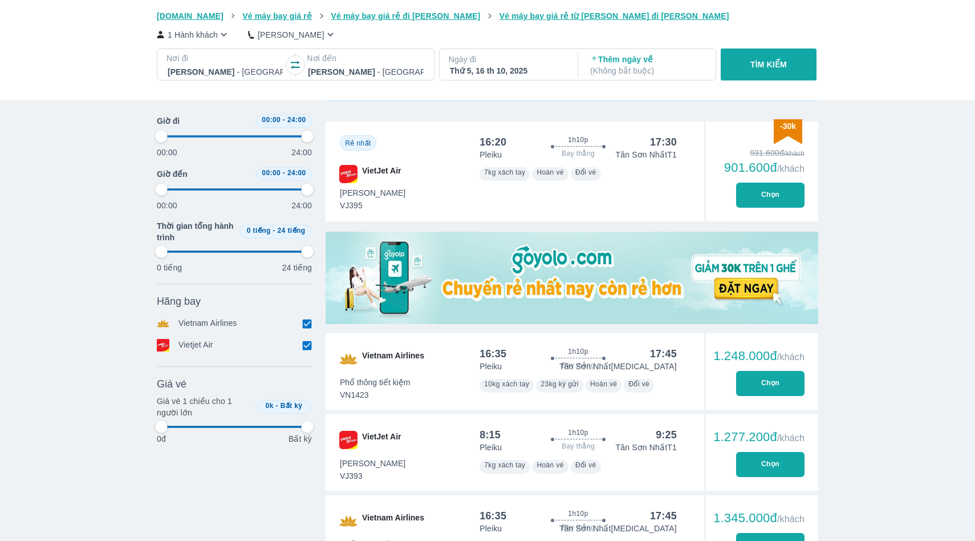
type input "97.9166666666667"
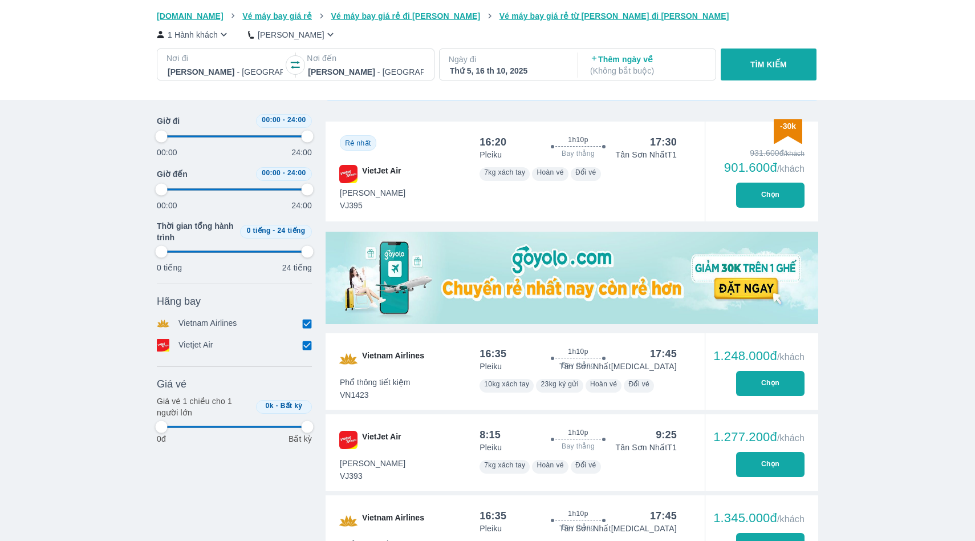
type input "97.9166666666667"
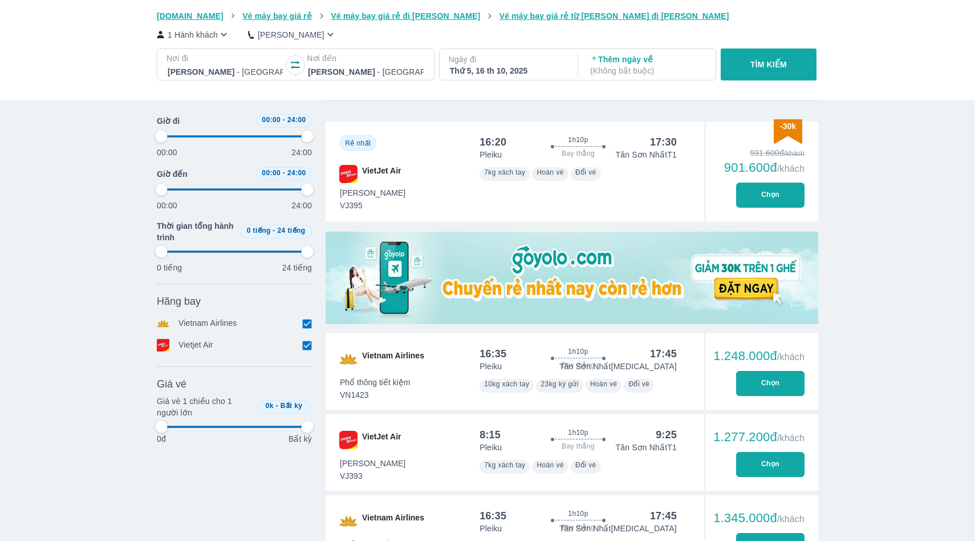
type input "97.9166666666667"
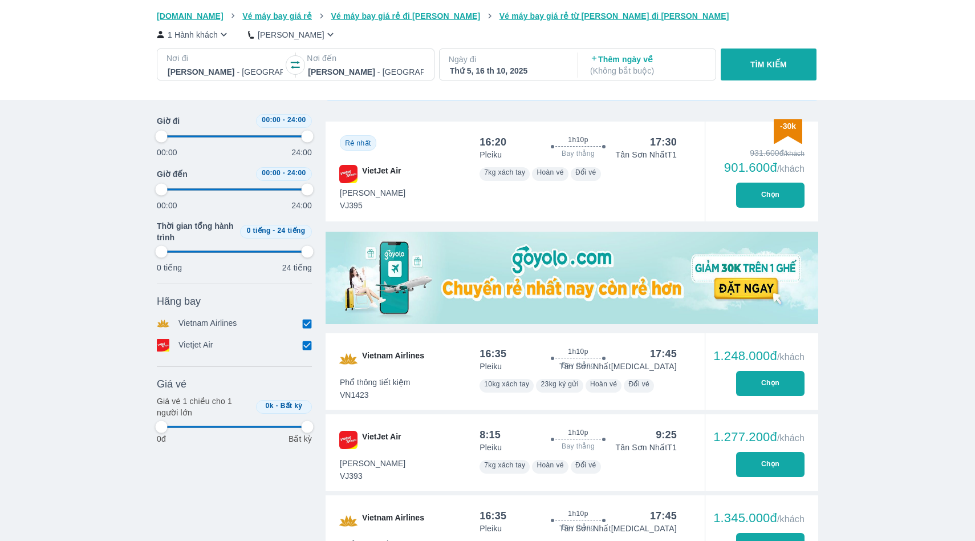
type input "97.9166666666667"
